Goal: Use online tool/utility

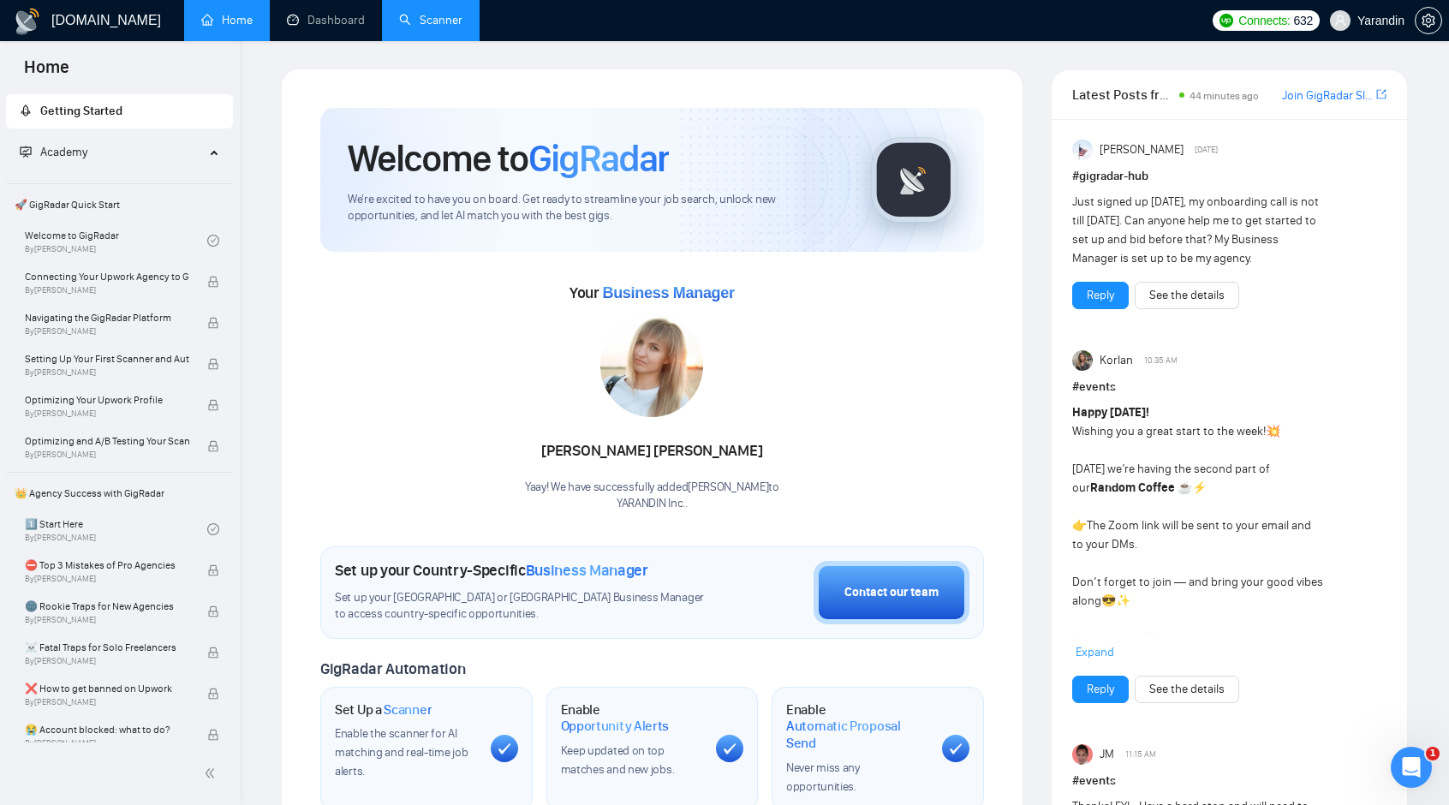
click at [444, 19] on link "Scanner" at bounding box center [430, 20] width 63 height 15
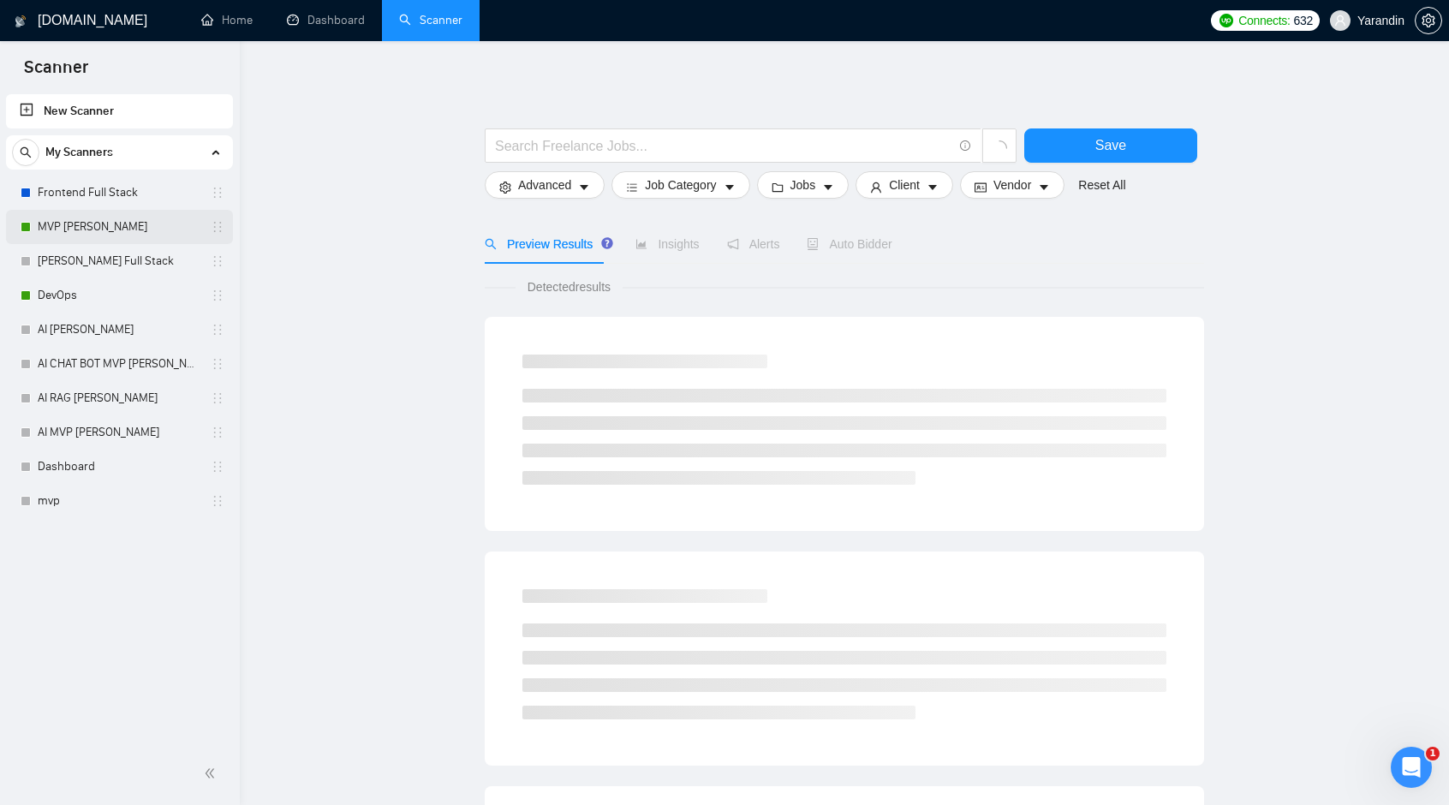
click at [109, 224] on link "MVP [PERSON_NAME]" at bounding box center [119, 227] width 163 height 34
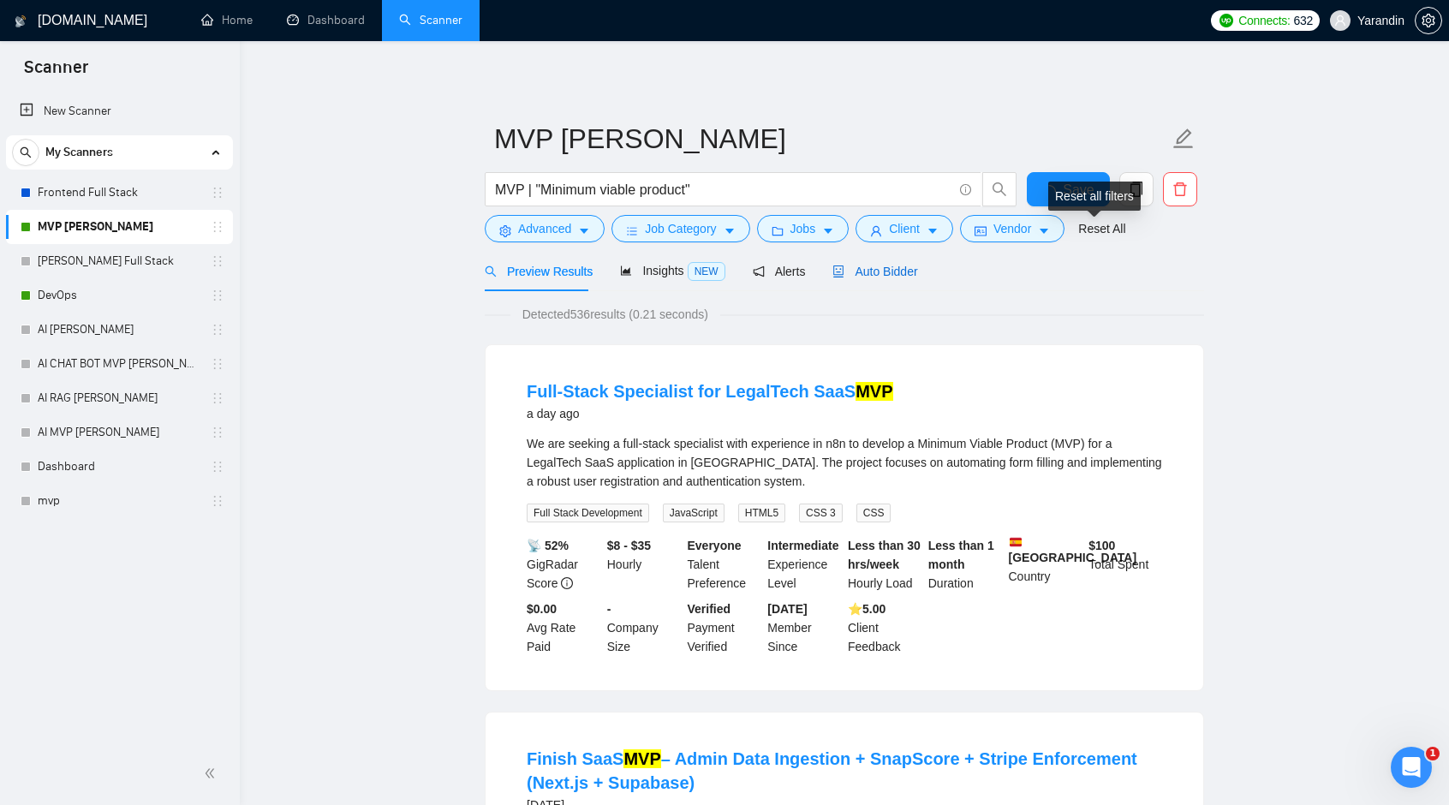
click at [747, 270] on span "Auto Bidder" at bounding box center [874, 272] width 85 height 14
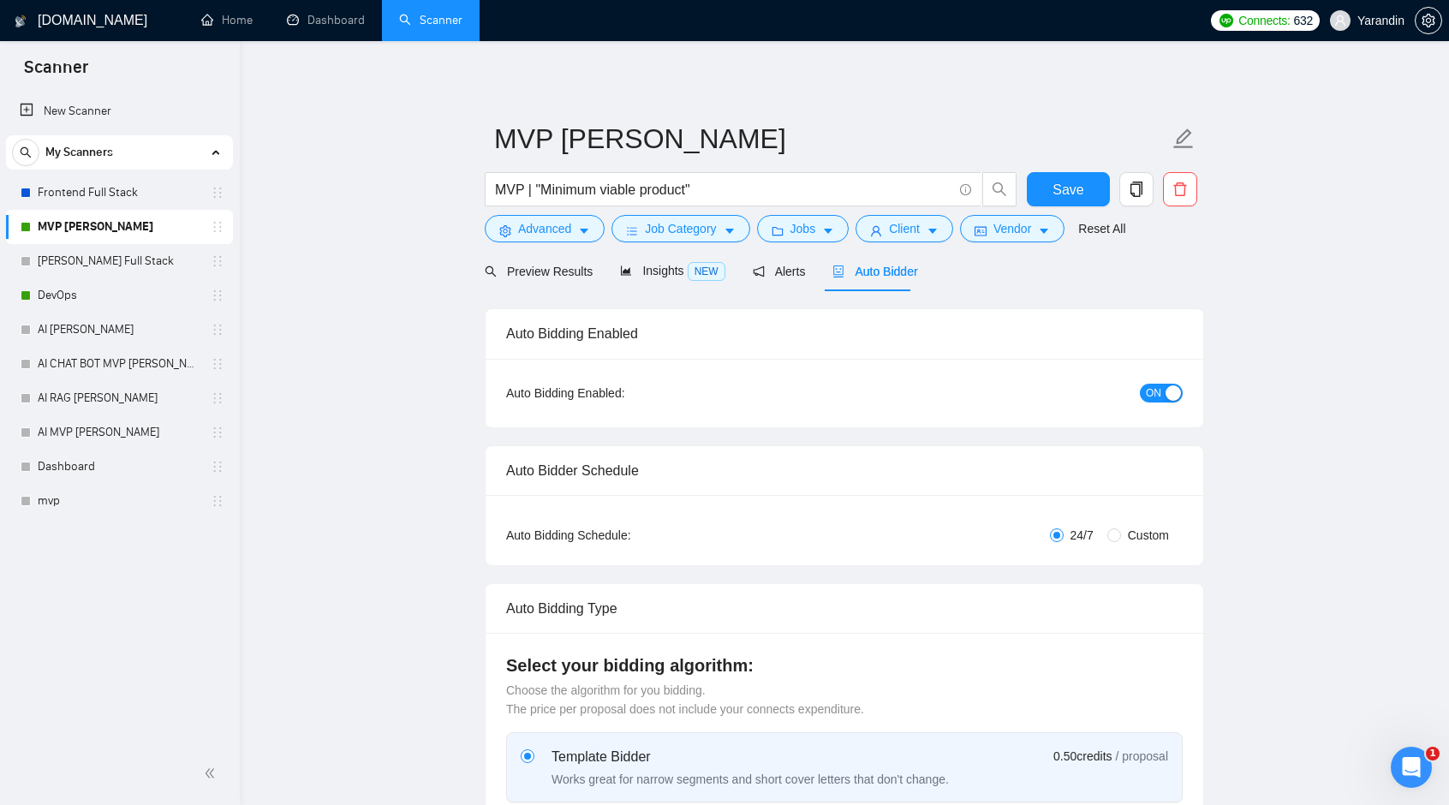
click at [747, 390] on span "ON" at bounding box center [1153, 393] width 15 height 19
click at [89, 295] on link "DevOps" at bounding box center [119, 295] width 163 height 34
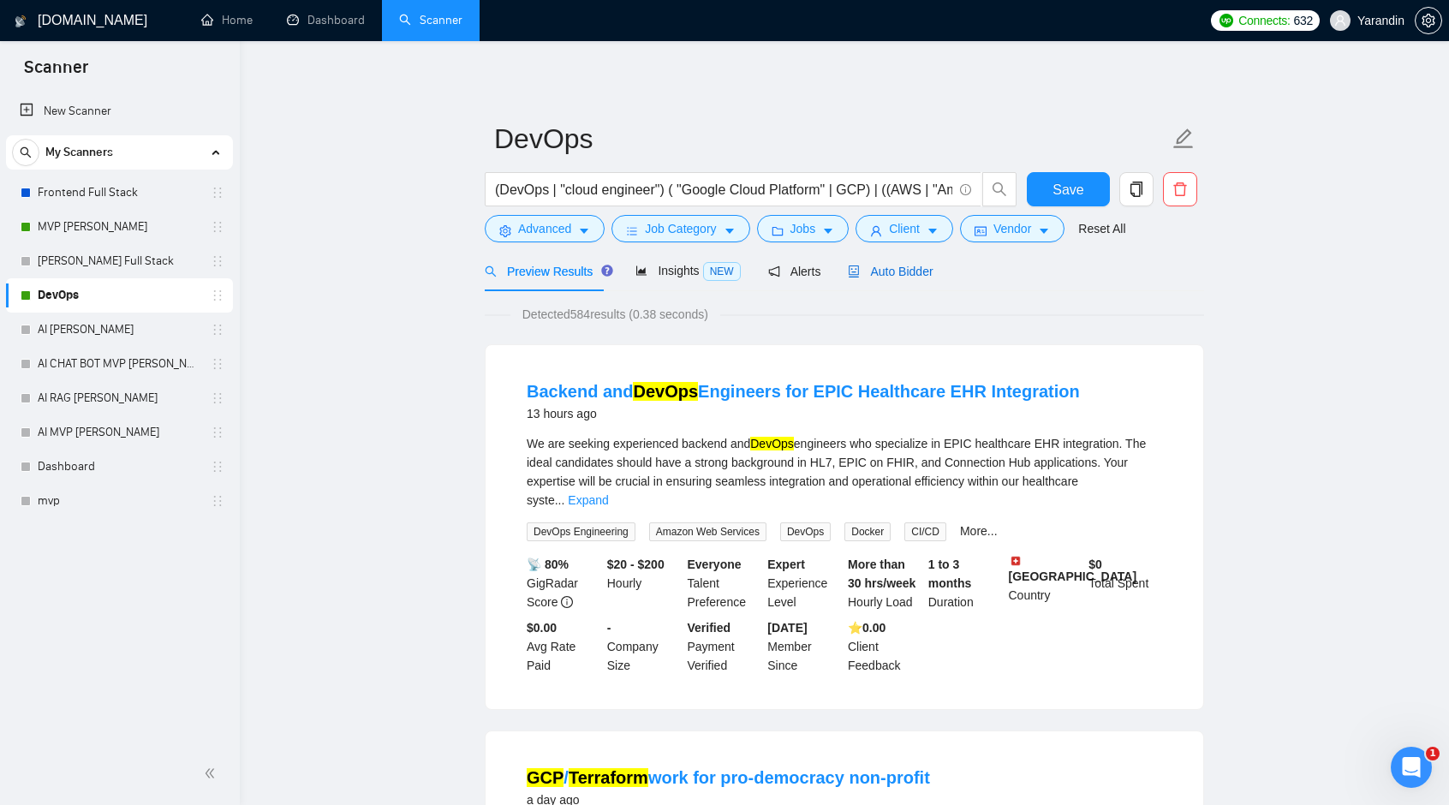
click at [747, 266] on span "Auto Bidder" at bounding box center [890, 272] width 85 height 14
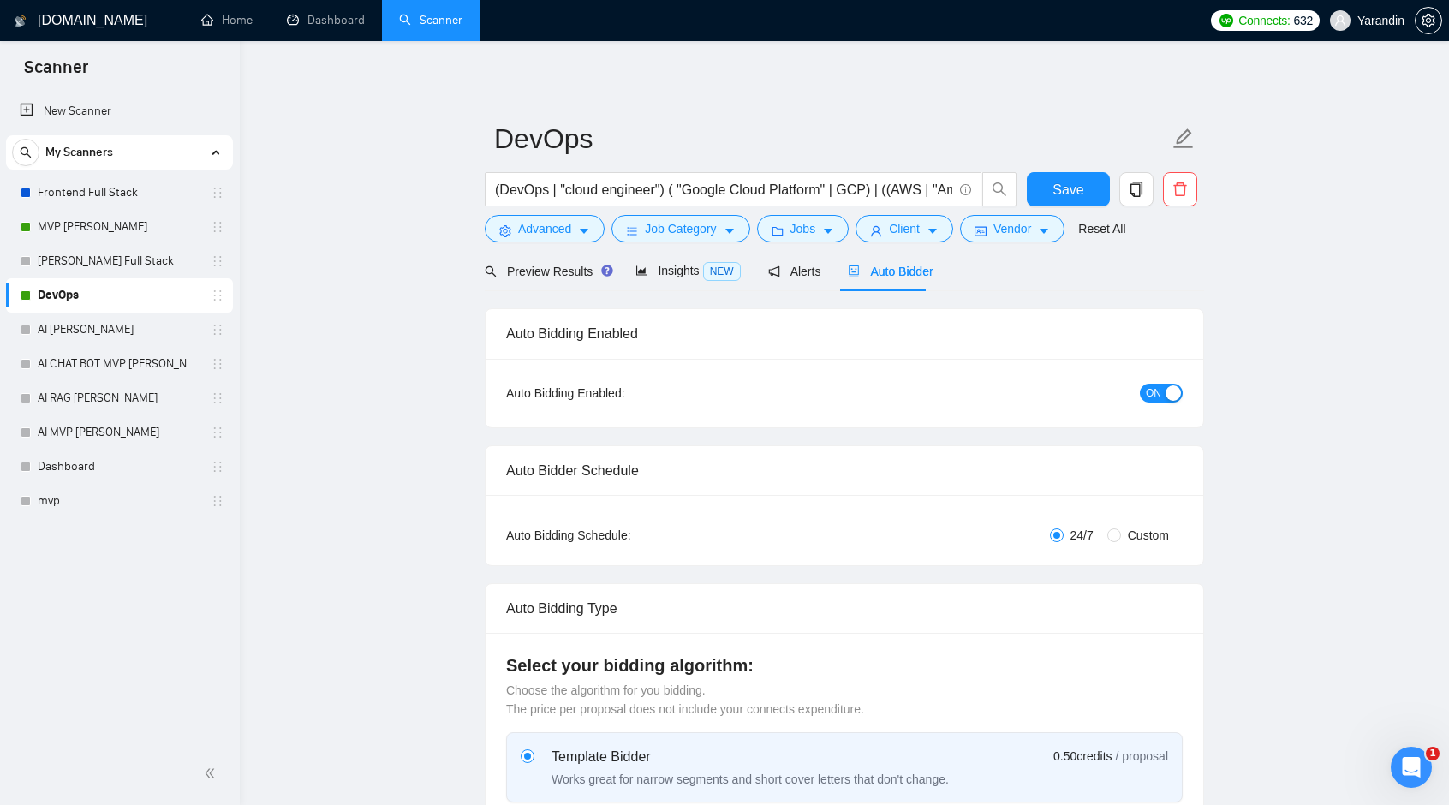
click at [747, 393] on button "ON" at bounding box center [1161, 393] width 43 height 19
